Goal: Task Accomplishment & Management: Use online tool/utility

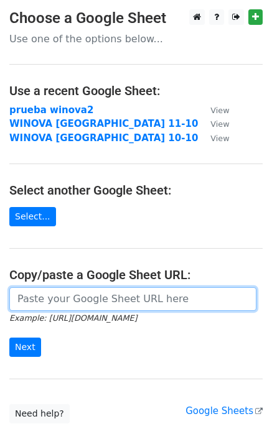
click at [60, 294] on input "url" at bounding box center [132, 299] width 247 height 24
click at [48, 301] on input "url" at bounding box center [132, 299] width 247 height 24
paste input "[URL][DOMAIN_NAME]"
type input "[URL][DOMAIN_NAME]"
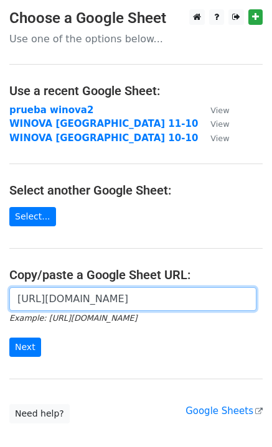
scroll to position [0, 0]
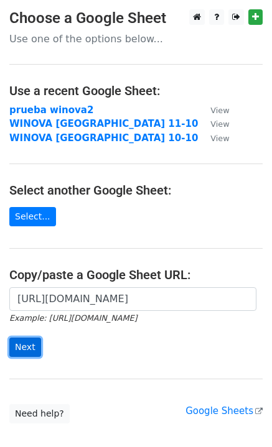
click at [15, 341] on input "Next" at bounding box center [25, 347] width 32 height 19
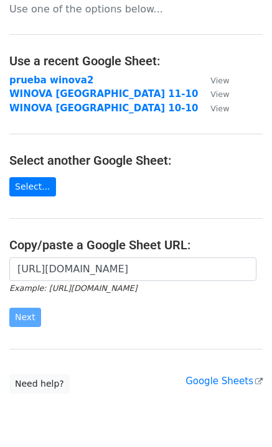
scroll to position [74, 0]
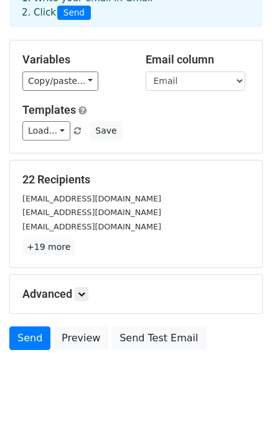
scroll to position [84, 0]
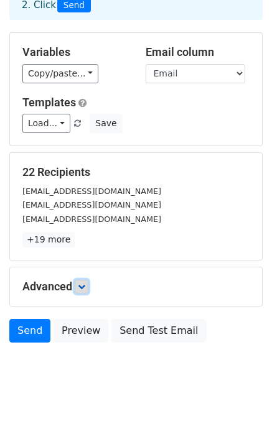
click at [83, 283] on icon at bounding box center [81, 286] width 7 height 7
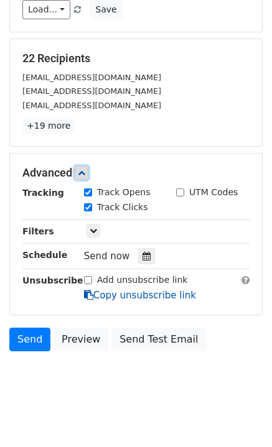
scroll to position [205, 0]
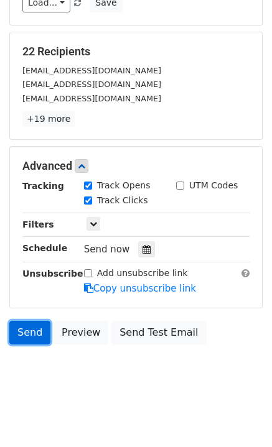
click at [21, 326] on link "Send" at bounding box center [29, 333] width 41 height 24
